Goal: Information Seeking & Learning: Find specific fact

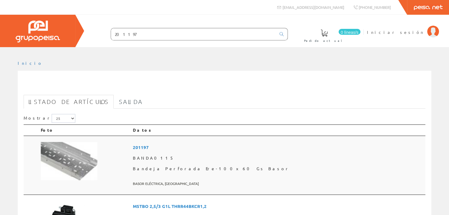
click at [149, 147] on font "201197" at bounding box center [141, 148] width 16 height 6
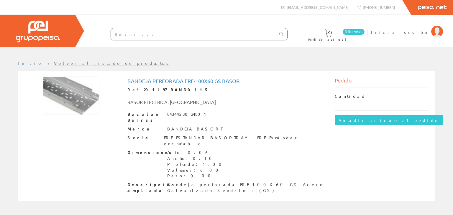
click at [189, 76] on div "Bandeja Perforada Ere-100x60 Gs Basor Ref. 201197 BAND0115 BASOR ELÉCTRICA, SA …" at bounding box center [227, 135] width 406 height 122
click at [192, 82] on font "Bandeja Perforada Ere-100x60 Gs Basor" at bounding box center [183, 81] width 112 height 6
click at [261, 106] on div "Bandeja Perforada Ere-100x60 Gs Basor Ref. 201197 BAND0115 BASOR ELÉCTRICA, SA …" at bounding box center [226, 136] width 199 height 116
click at [138, 79] on font "Bandeja Perforada Ere-100x60 Gs Basor" at bounding box center [183, 81] width 112 height 6
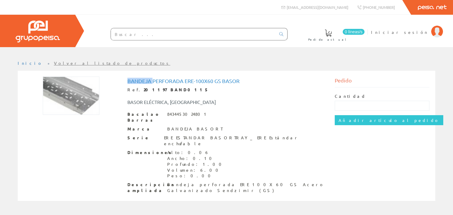
click at [138, 79] on font "Bandeja Perforada Ere-100x60 Gs Basor" at bounding box center [183, 81] width 112 height 6
copy font "Bandeja Perforada Ere-100x60 Gs Basor"
click at [188, 35] on input "text" at bounding box center [193, 34] width 165 height 12
paste input "201261"
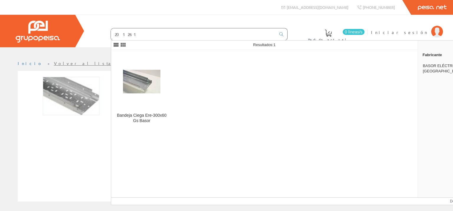
type input "201261"
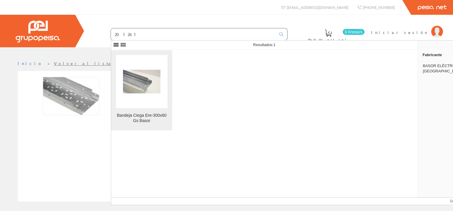
click at [159, 84] on img at bounding box center [141, 82] width 37 height 24
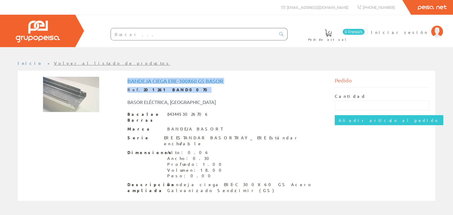
drag, startPoint x: 230, startPoint y: 84, endPoint x: 133, endPoint y: 79, distance: 97.5
click at [126, 79] on div "Bandeja Ciega Ere-300x60 Gs Basor Ref. 201261 ​​BAND0070 BASOR ELÉCTRICA, SA Ba…" at bounding box center [226, 137] width 207 height 120
click at [170, 84] on div "Bandeja Ciega Ere-300x60 Gs Basor Ref. 201261 ​​BAND0070 BASOR ELÉCTRICA, SA Ba…" at bounding box center [226, 136] width 199 height 116
click at [235, 81] on h1 "Bandeja Ciega Ere-300x60 Gs Basor" at bounding box center [226, 81] width 199 height 6
click at [220, 79] on font "Bandeja Ciega Ere-300x60 Gs Basor" at bounding box center [175, 81] width 96 height 6
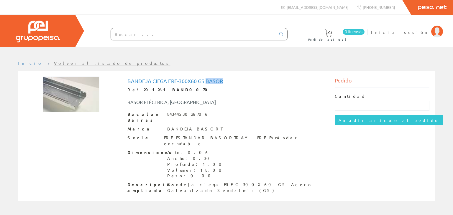
click at [220, 79] on font "Bandeja Ciega Ere-300x60 Gs Basor" at bounding box center [175, 81] width 96 height 6
click at [162, 38] on input "text" at bounding box center [193, 34] width 165 height 12
paste input "217358"
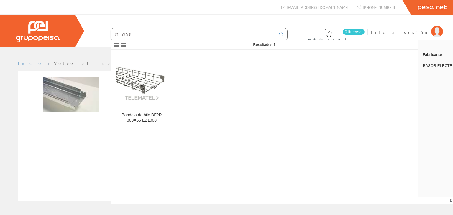
type input "217358"
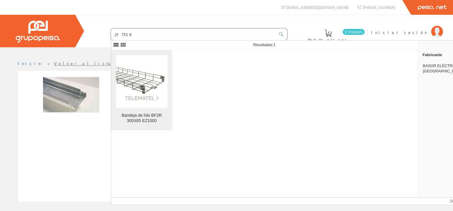
click at [132, 103] on figure at bounding box center [142, 81] width 52 height 53
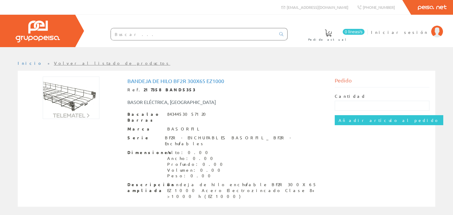
click at [183, 79] on font "Bandeja de hilo BF2R 300X65 EZ1000" at bounding box center [175, 81] width 97 height 6
copy font "Bandeja de hilo BF2R 300X65 EZ1000"
drag, startPoint x: 142, startPoint y: 38, endPoint x: 147, endPoint y: 37, distance: 4.3
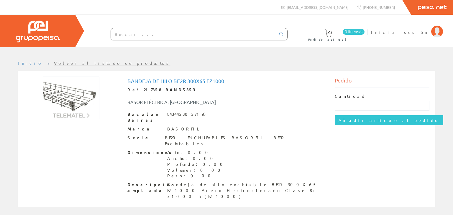
click at [143, 38] on input "text" at bounding box center [193, 34] width 165 height 12
paste input "BANDEJA HILO 300X65 EZ1000"
type input "BANDEJA HILO 300X65 EZ1000"
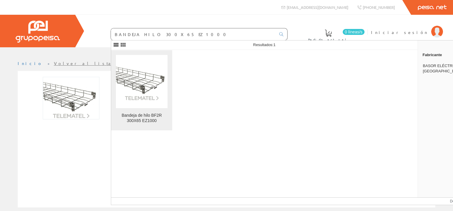
click at [138, 80] on img at bounding box center [142, 81] width 52 height 39
